Goal: Check status: Verify the current state of an ongoing process or item

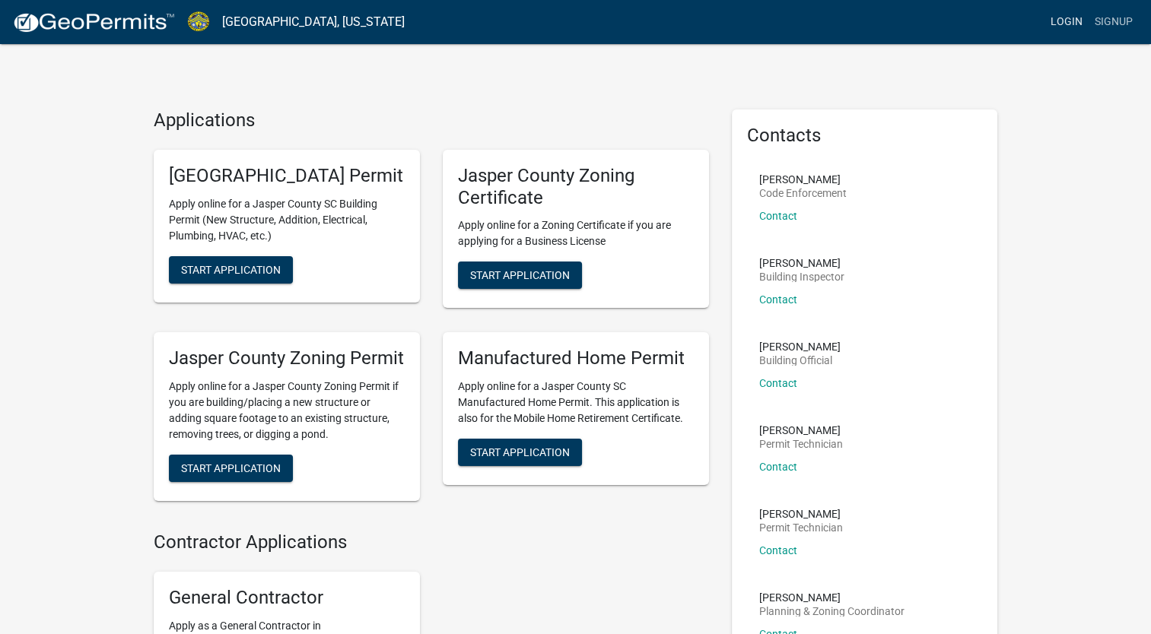
click at [1045, 17] on link "Login" at bounding box center [1066, 22] width 44 height 29
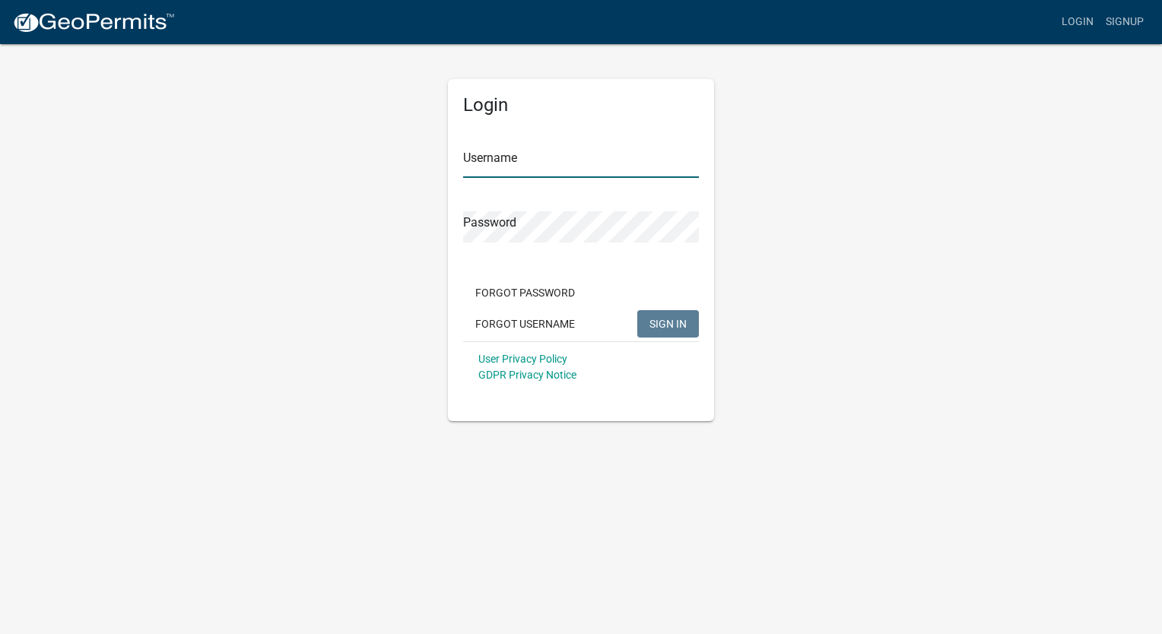
type input "Nextchapterneighborhoods"
click at [663, 327] on span "SIGN IN" at bounding box center [667, 323] width 37 height 12
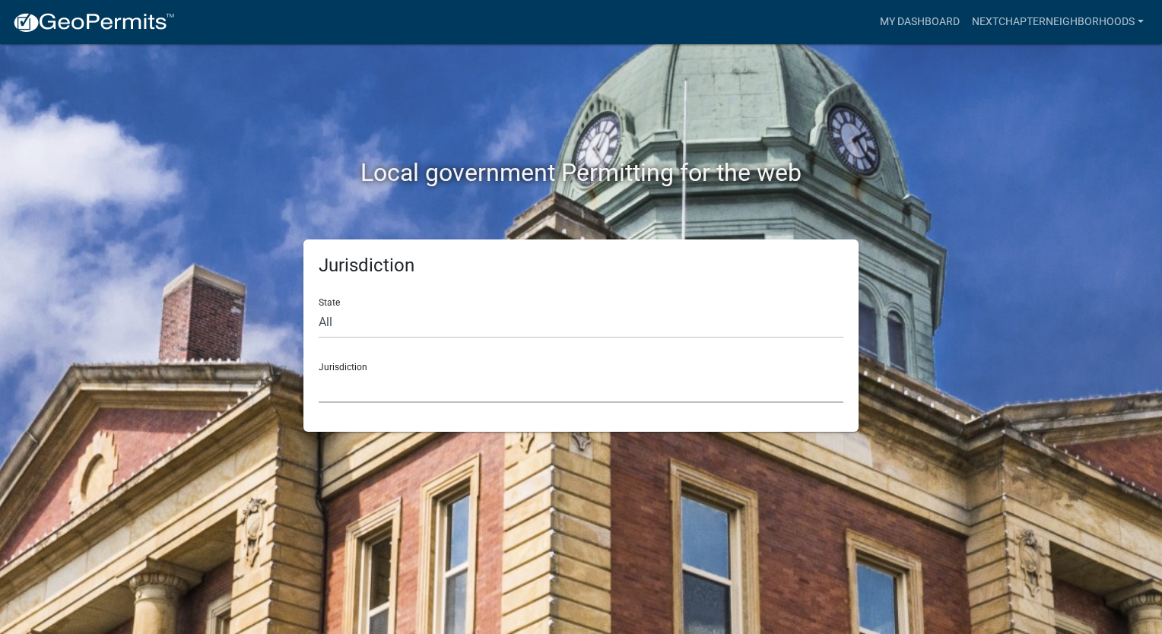
click at [406, 389] on select "[GEOGRAPHIC_DATA], [US_STATE] [GEOGRAPHIC_DATA], [US_STATE][PERSON_NAME][GEOGRA…" at bounding box center [581, 387] width 525 height 31
click at [386, 326] on select "All [US_STATE] [US_STATE] [US_STATE] [US_STATE] [US_STATE] [US_STATE] [US_STATE…" at bounding box center [581, 322] width 525 height 31
select select "[US_STATE]"
click at [319, 307] on select "All [US_STATE] [US_STATE] [US_STATE] [US_STATE] [US_STATE] [US_STATE] [US_STATE…" at bounding box center [581, 322] width 525 height 31
click at [398, 396] on select "Abbeville County, South Carolina Jasper County, South Carolina" at bounding box center [581, 387] width 525 height 31
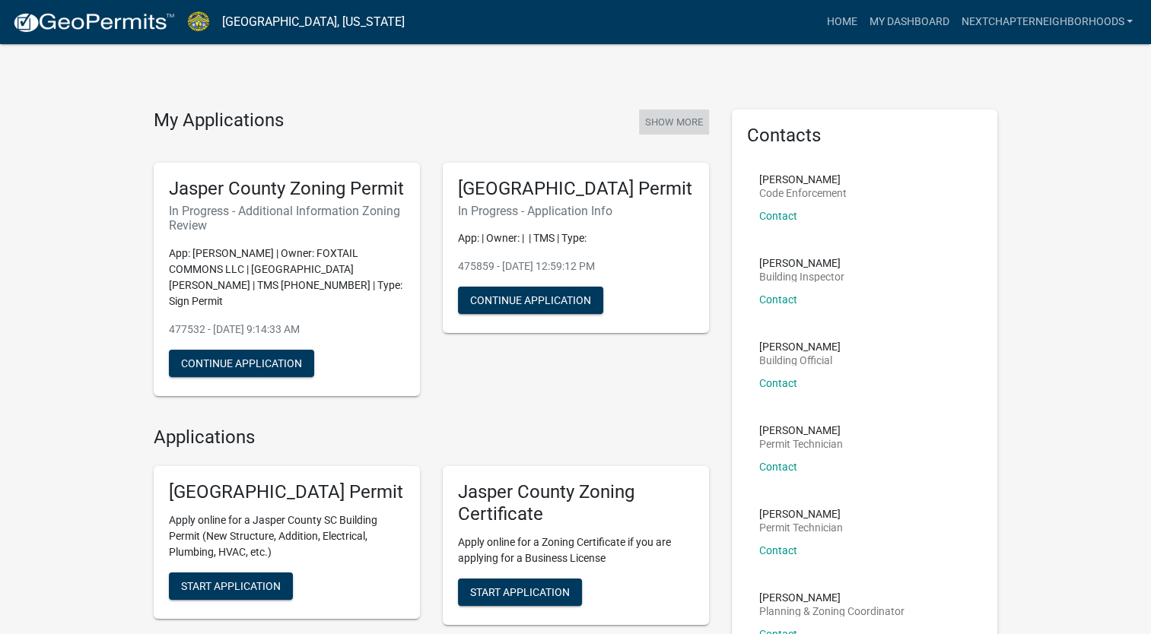
click at [675, 117] on button "Show More" at bounding box center [674, 122] width 70 height 25
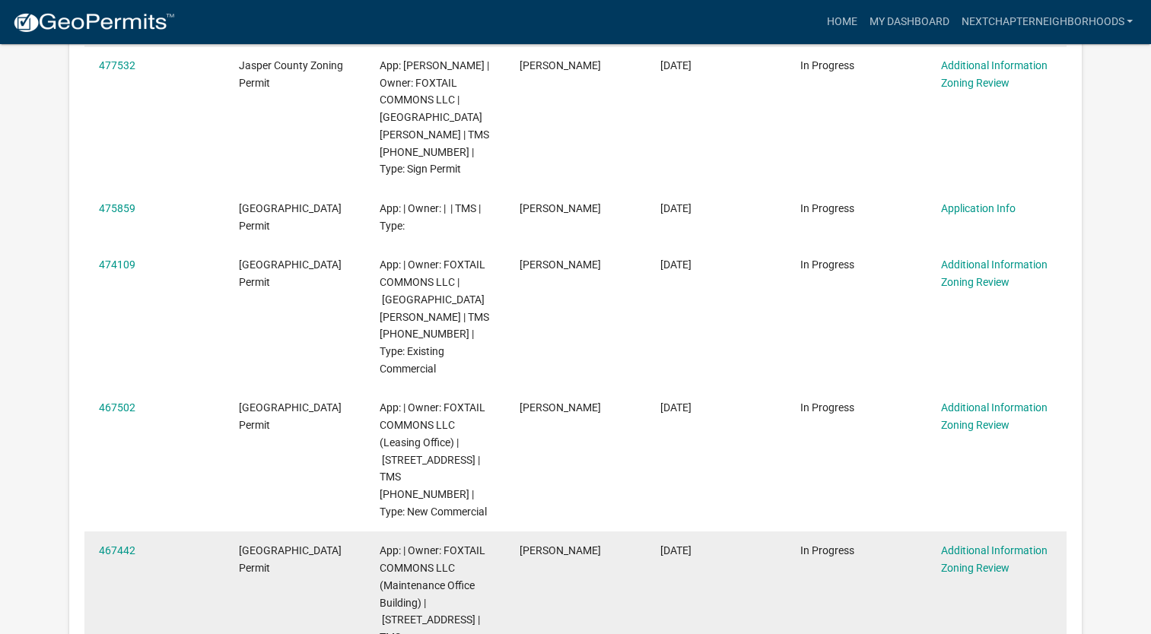
scroll to position [1637, 0]
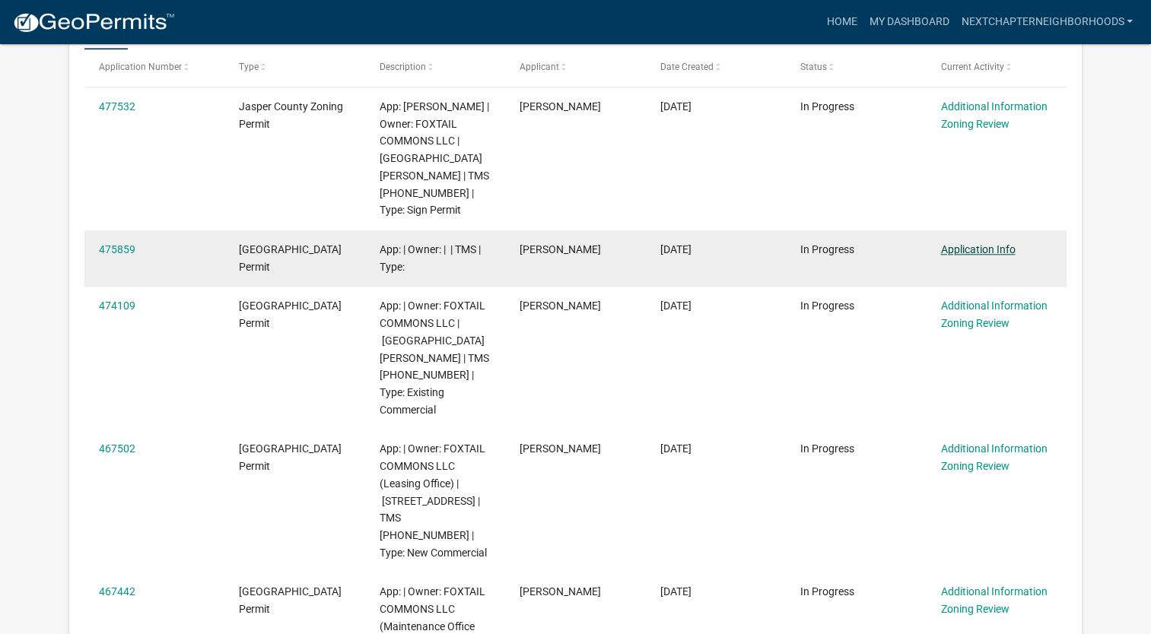
click at [976, 243] on link "Application Info" at bounding box center [977, 249] width 75 height 12
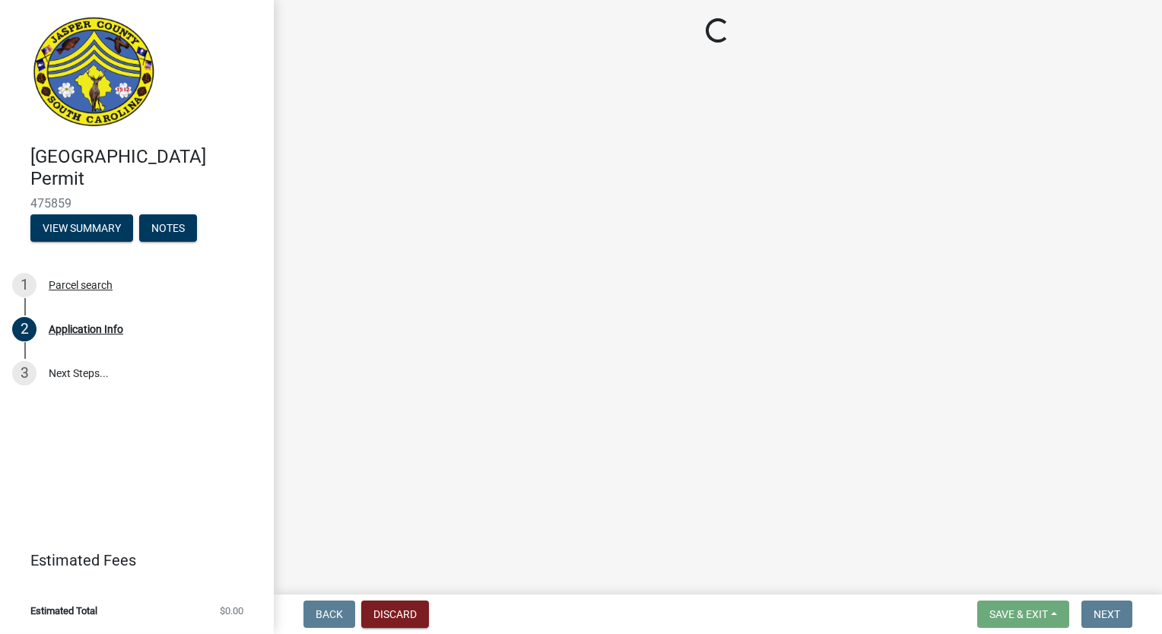
select select "42590599-3c97-479d-b3e9-fbeca9af4fb5"
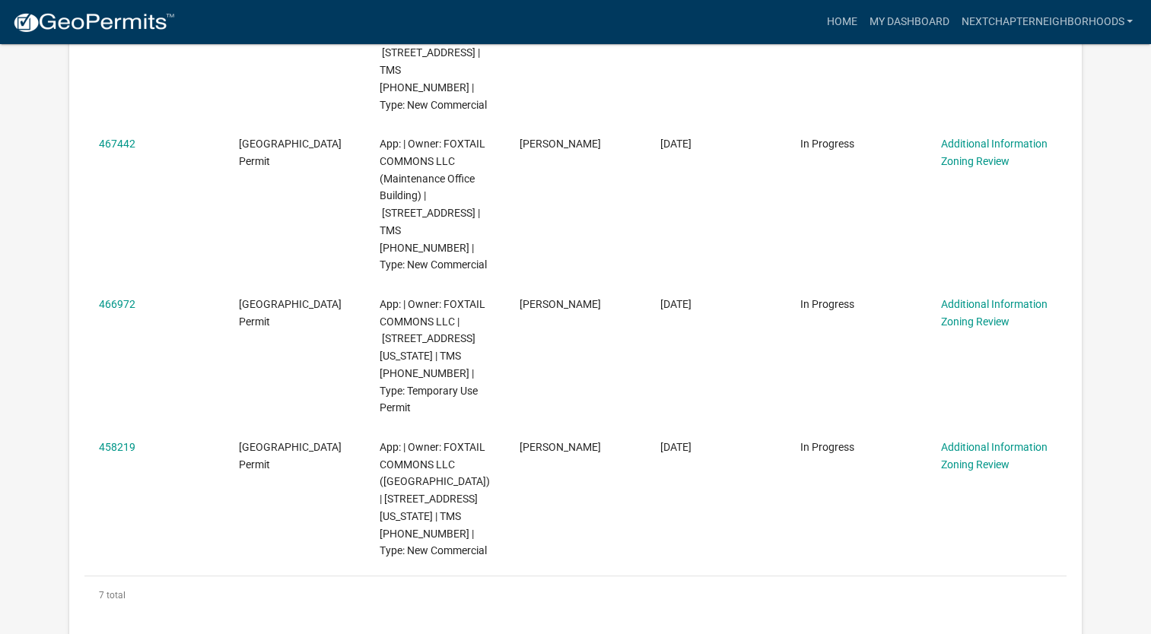
scroll to position [761, 0]
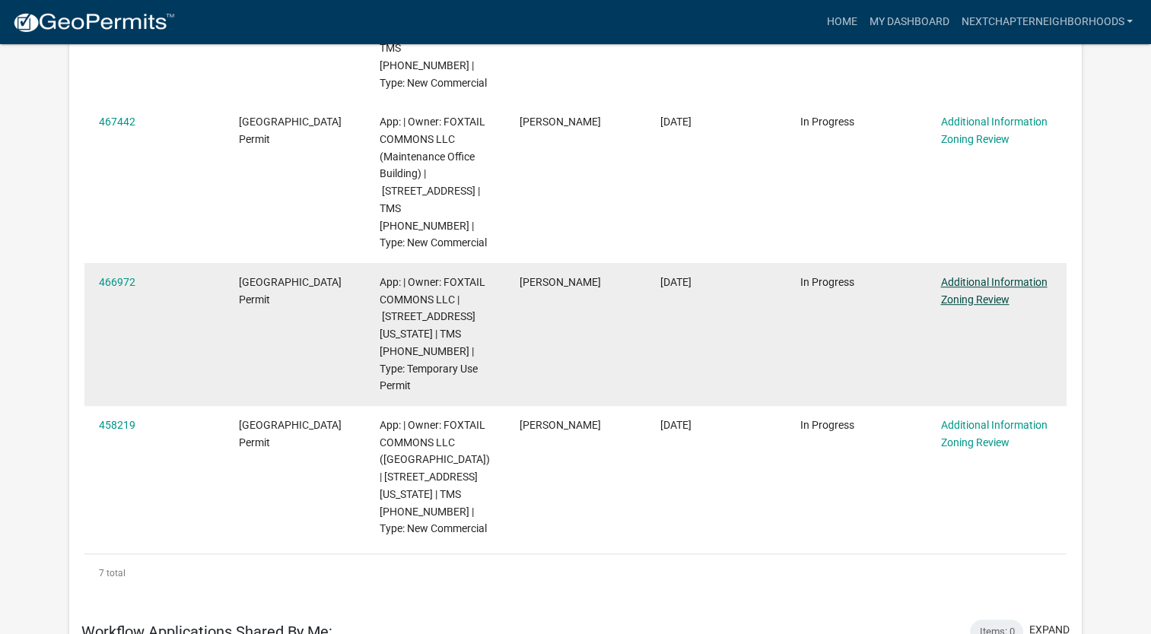
click at [1006, 276] on link "Additional Information Zoning Review" at bounding box center [993, 291] width 106 height 30
